Goal: Navigation & Orientation: Find specific page/section

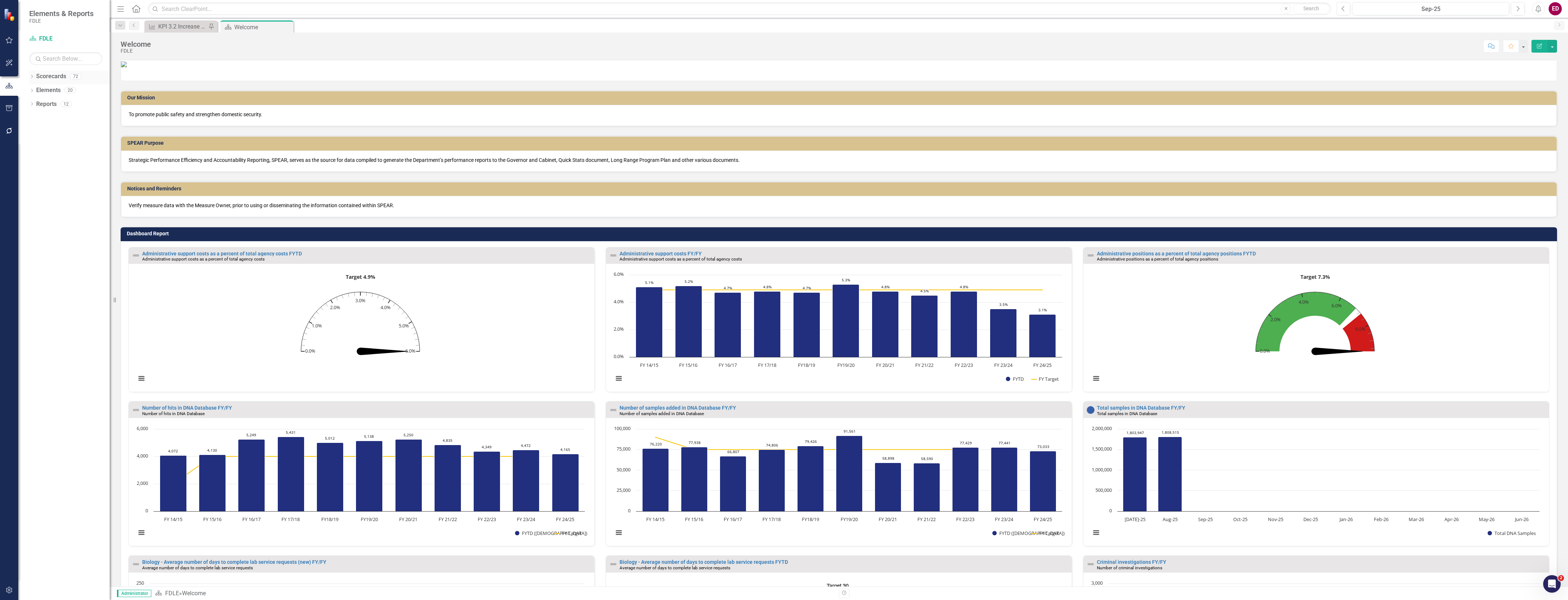
click at [36, 78] on link "Scorecards" at bounding box center [51, 76] width 30 height 8
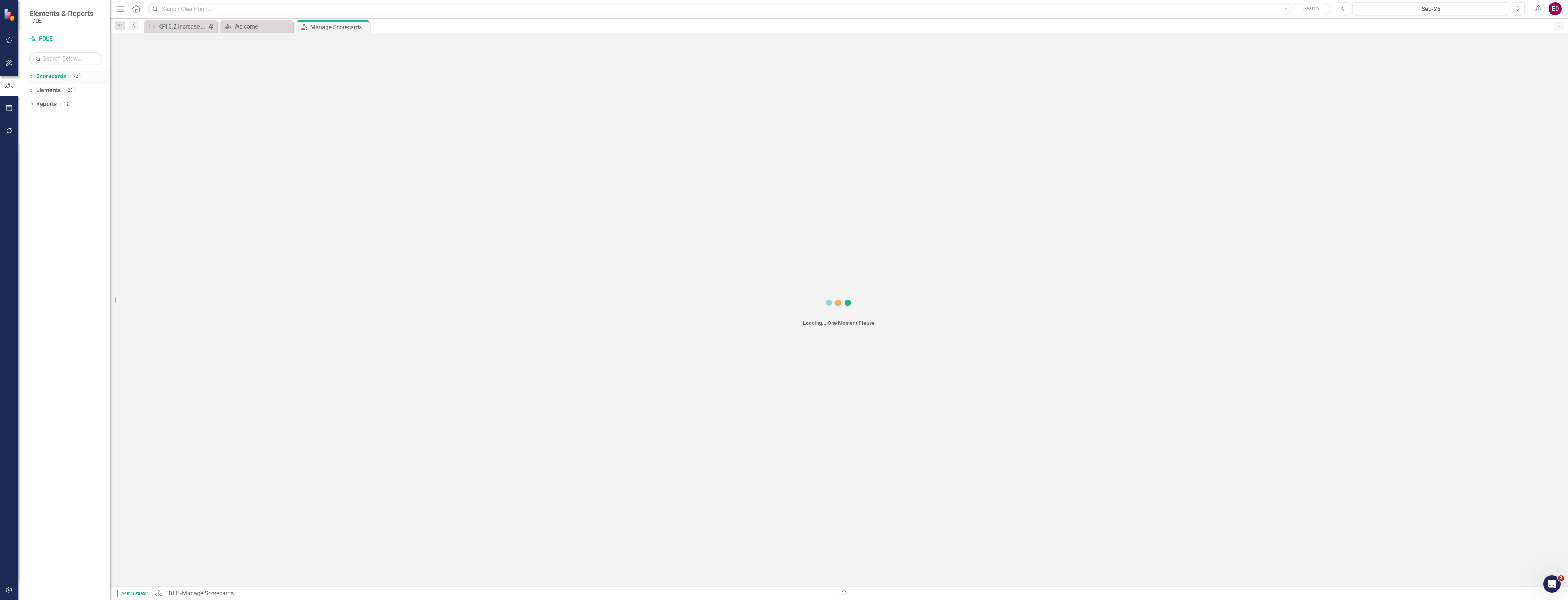
click at [32, 78] on icon "Dropdown" at bounding box center [32, 77] width 5 height 4
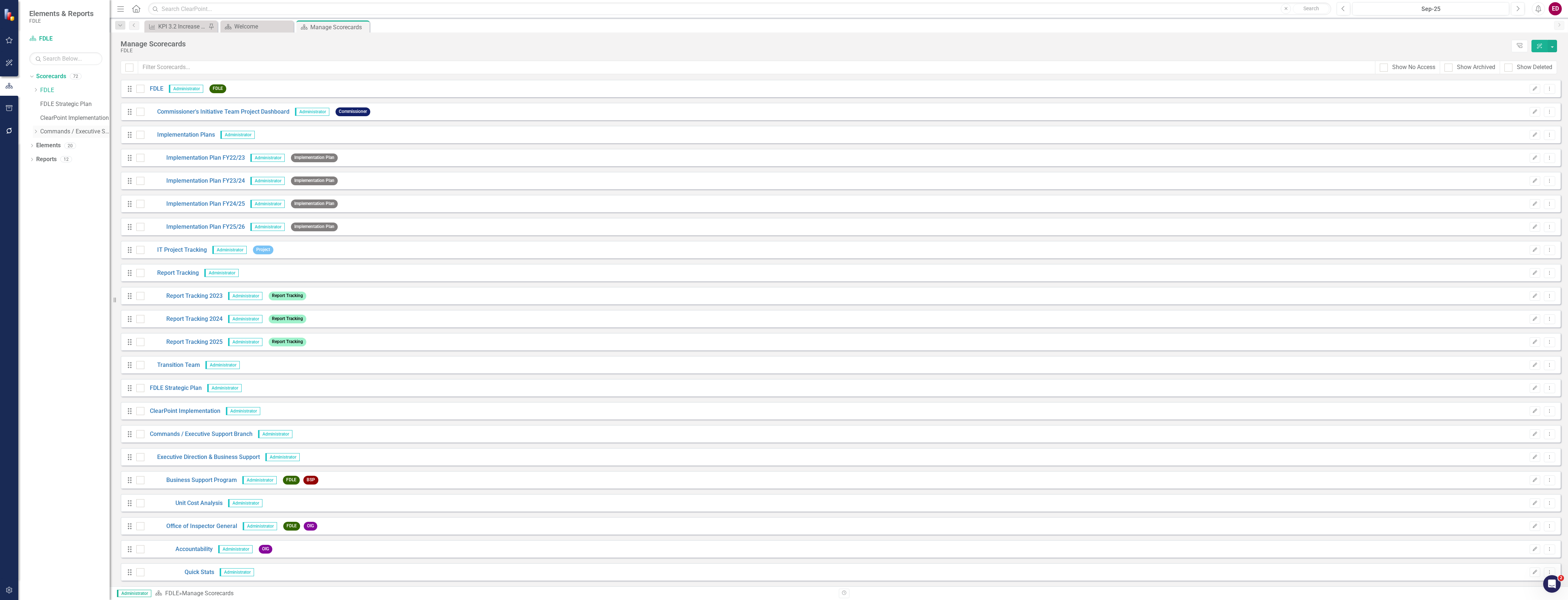
click at [35, 130] on icon "Dropdown" at bounding box center [35, 131] width 5 height 4
click at [41, 156] on div "Dropdown" at bounding box center [43, 159] width 5 height 6
click at [51, 186] on icon at bounding box center [51, 186] width 1 height 4
click at [59, 202] on icon "Dropdown" at bounding box center [57, 200] width 5 height 4
click at [70, 224] on link "JROC" at bounding box center [90, 228] width 40 height 8
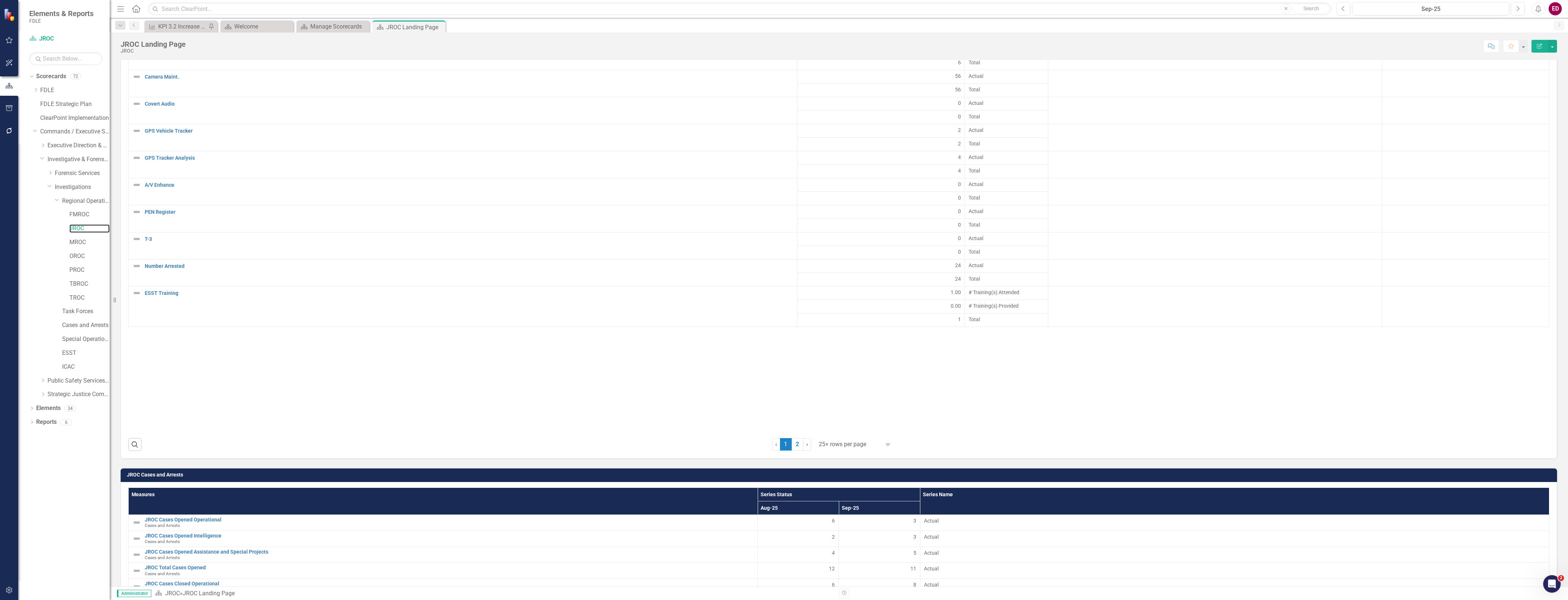
scroll to position [2134, 0]
